Goal: Check status: Check status

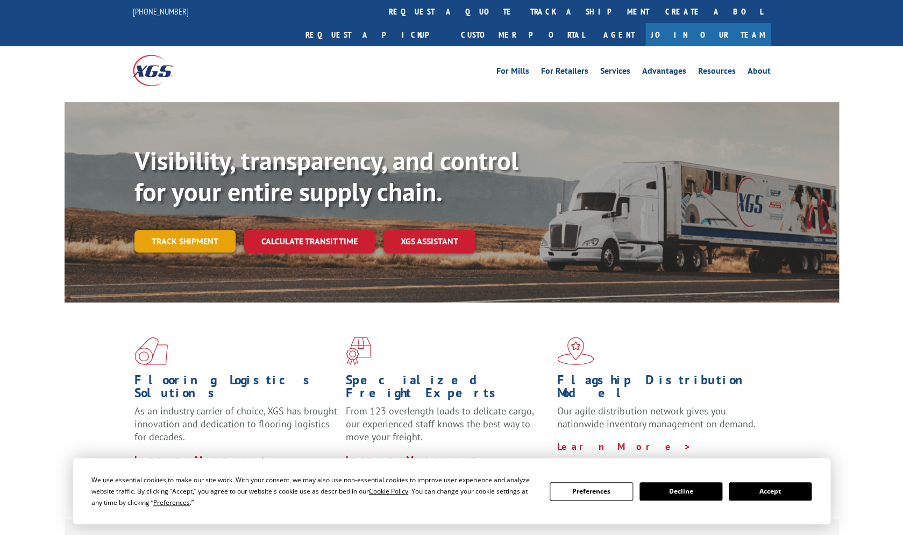
click at [197, 230] on link "Track shipment" at bounding box center [184, 241] width 101 height 23
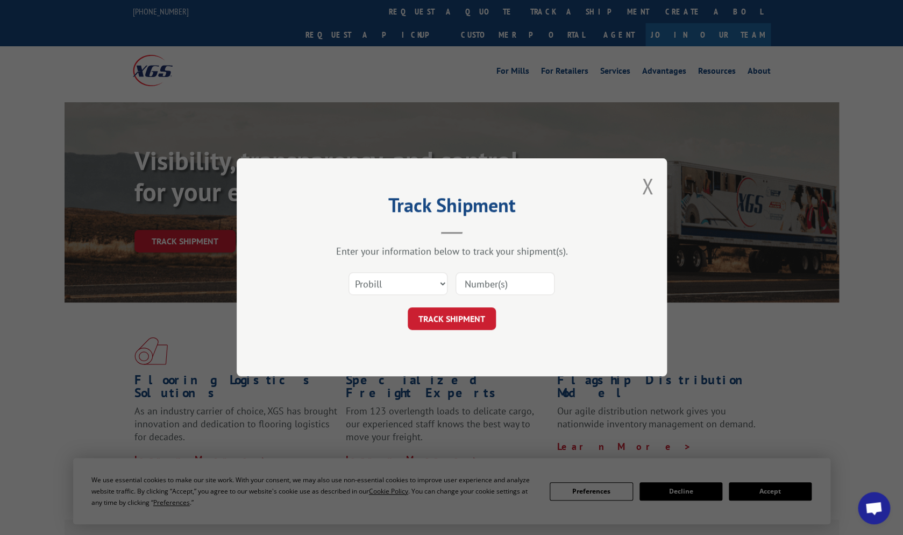
click at [477, 286] on input at bounding box center [505, 284] width 99 height 23
type input "367685"
click at [463, 320] on button "TRACK SHIPMENT" at bounding box center [452, 319] width 88 height 23
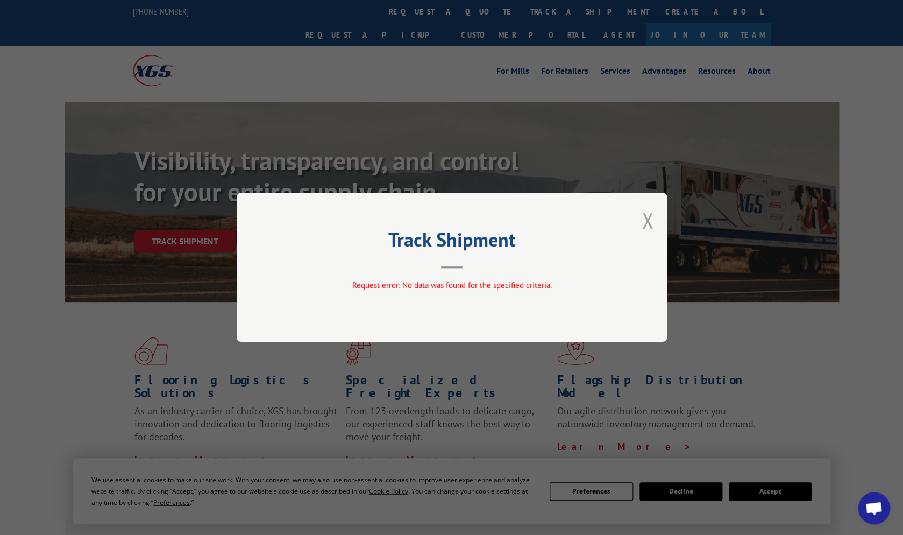
click at [648, 217] on button "Close modal" at bounding box center [648, 220] width 12 height 29
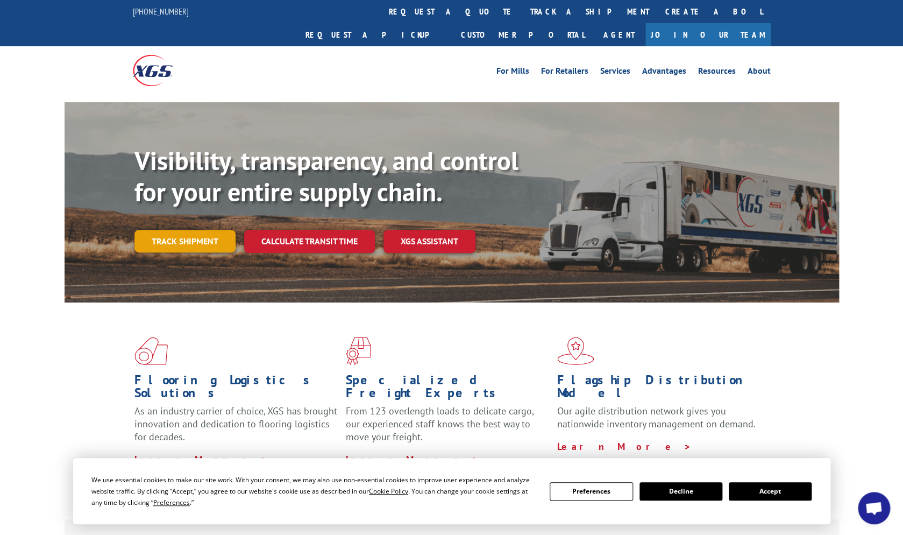
click at [166, 230] on link "Track shipment" at bounding box center [184, 241] width 101 height 23
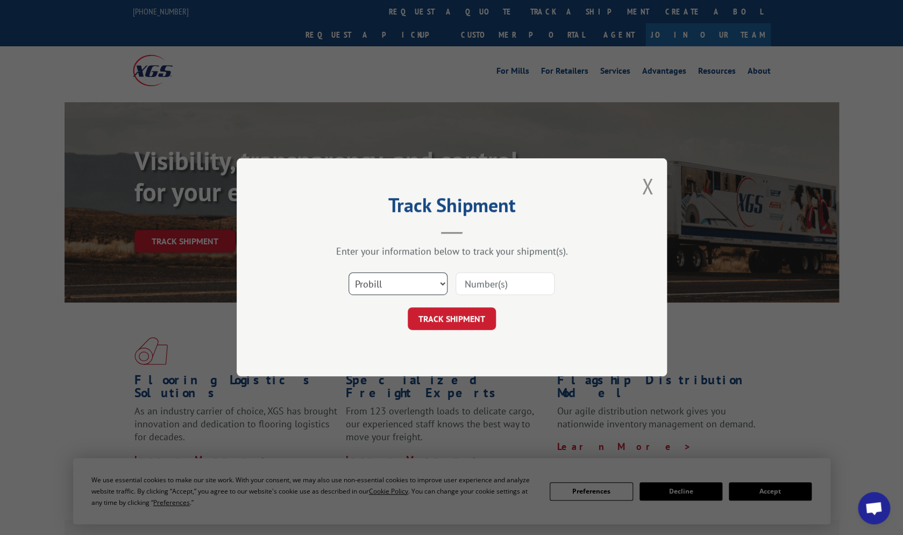
select select "bol"
click option "BOL" at bounding box center [0, 0] width 0 height 0
click at [493, 287] on input at bounding box center [505, 284] width 99 height 23
click at [493, 287] on input "3" at bounding box center [505, 284] width 99 height 23
click at [480, 287] on input "3" at bounding box center [505, 284] width 99 height 23
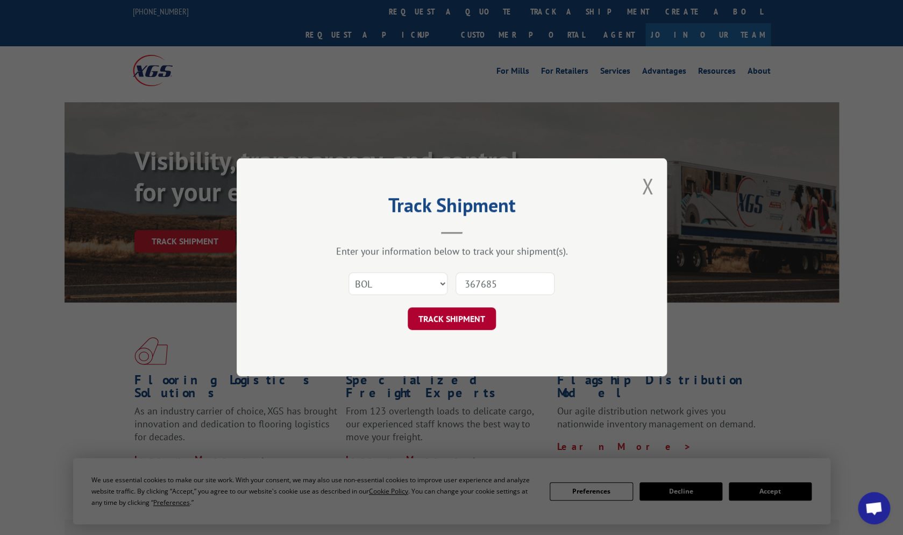
type input "367685"
click at [472, 318] on button "TRACK SHIPMENT" at bounding box center [452, 319] width 88 height 23
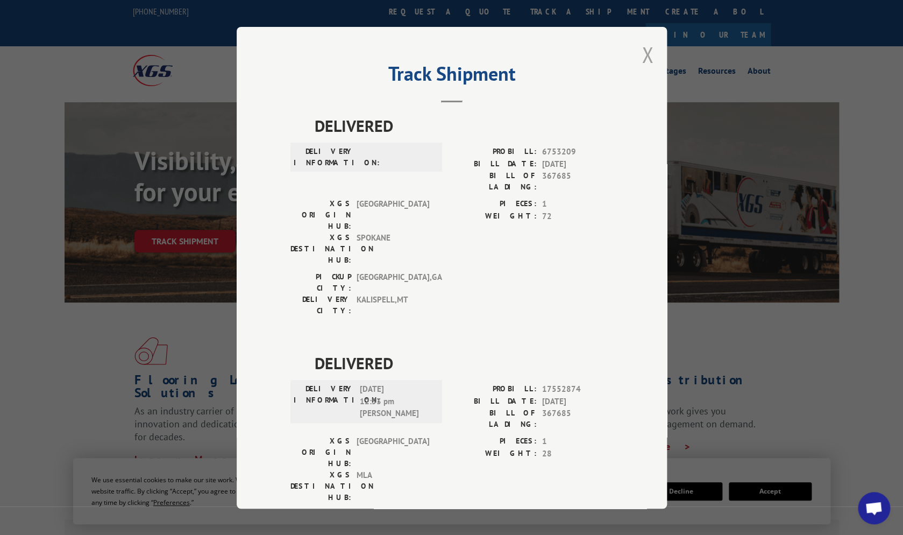
click at [648, 51] on button "Close modal" at bounding box center [648, 54] width 12 height 29
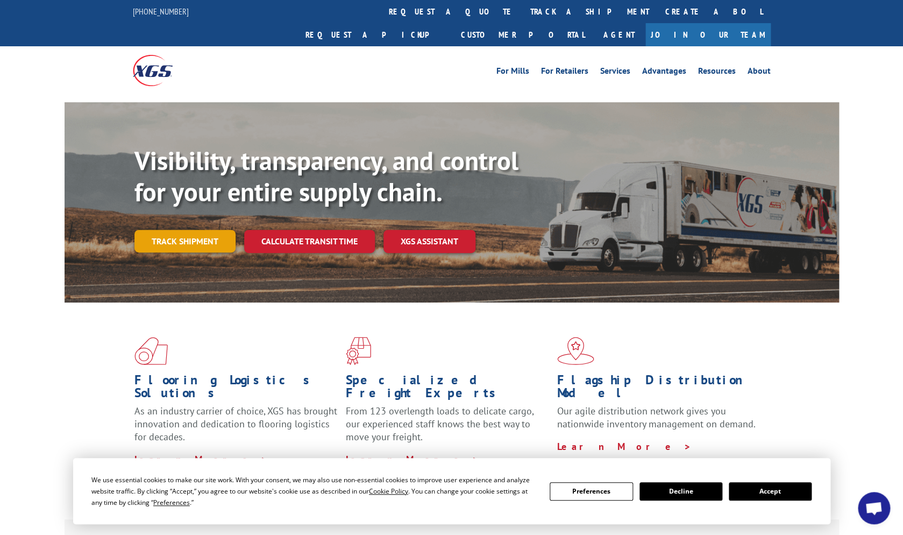
click at [204, 230] on link "Track shipment" at bounding box center [184, 241] width 101 height 23
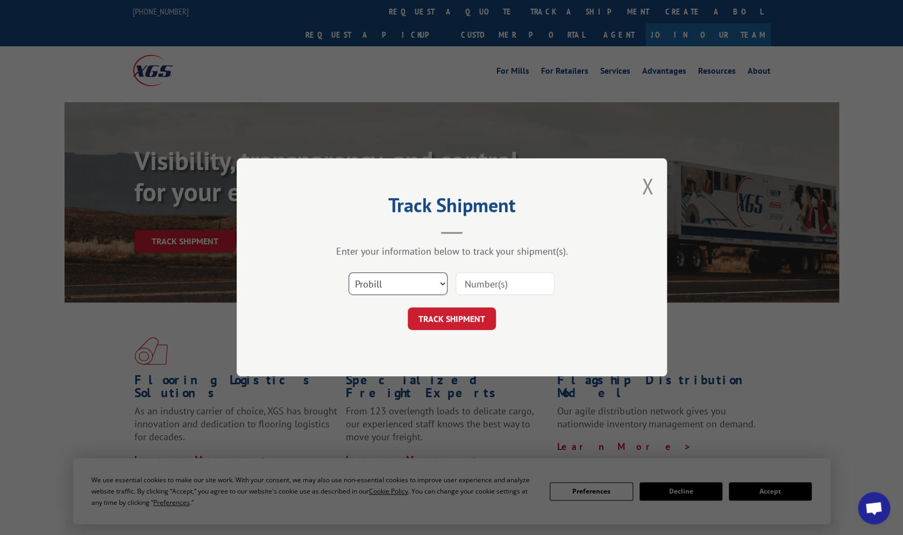
select select "bol"
click option "BOL" at bounding box center [0, 0] width 0 height 0
click at [542, 288] on input at bounding box center [505, 284] width 99 height 23
type input "364945"
click at [476, 318] on button "TRACK SHIPMENT" at bounding box center [452, 319] width 88 height 23
